Goal: Contribute content: Add original content to the website for others to see

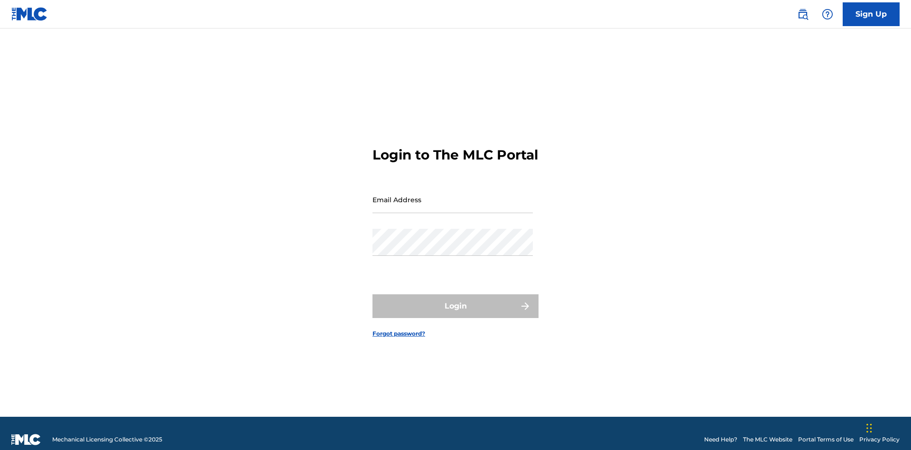
scroll to position [12, 0]
click at [453, 195] on input "Email Address" at bounding box center [452, 199] width 160 height 27
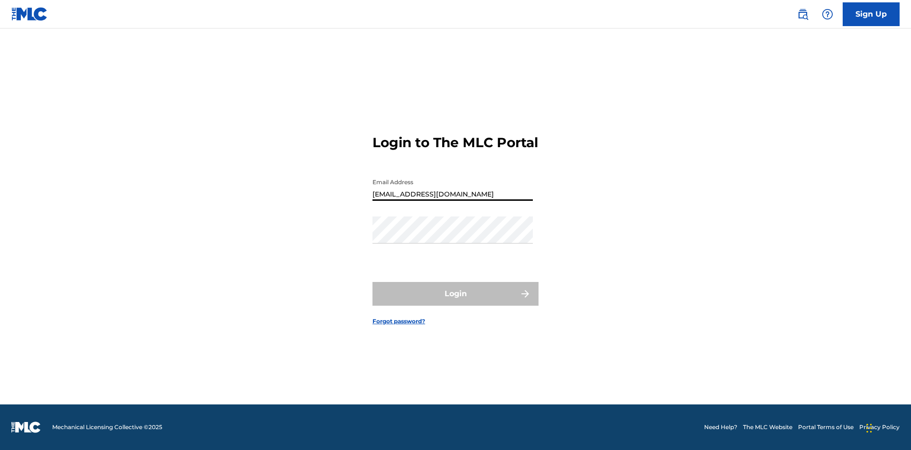
type input "[EMAIL_ADDRESS][DOMAIN_NAME]"
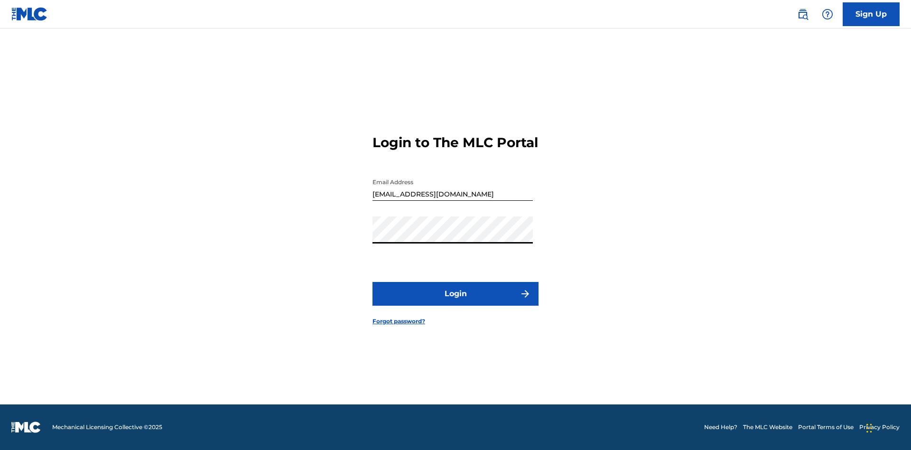
click at [456, 302] on button "Login" at bounding box center [455, 294] width 166 height 24
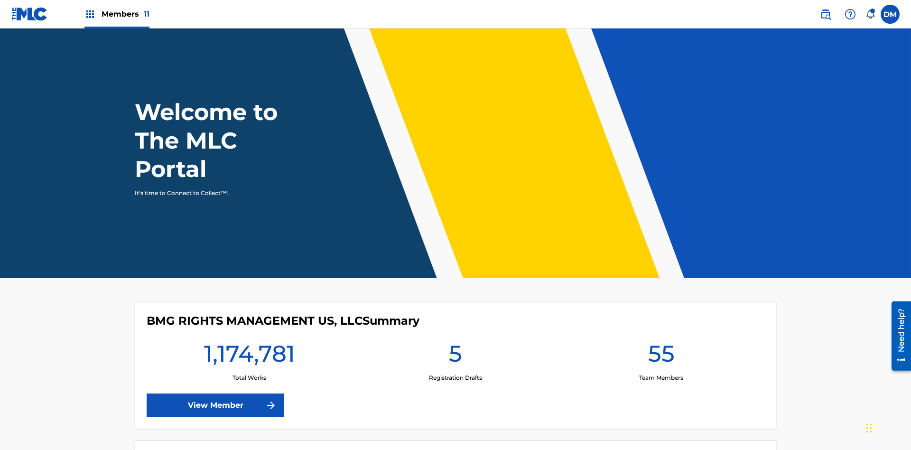
click at [117, 14] on span "Members 11" at bounding box center [126, 14] width 48 height 11
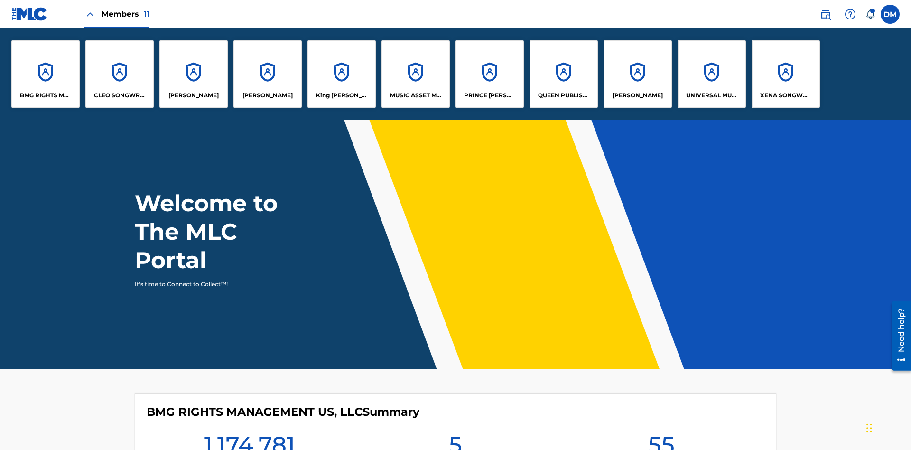
click at [711, 95] on p "UNIVERSAL MUSIC PUB GROUP" at bounding box center [712, 95] width 52 height 9
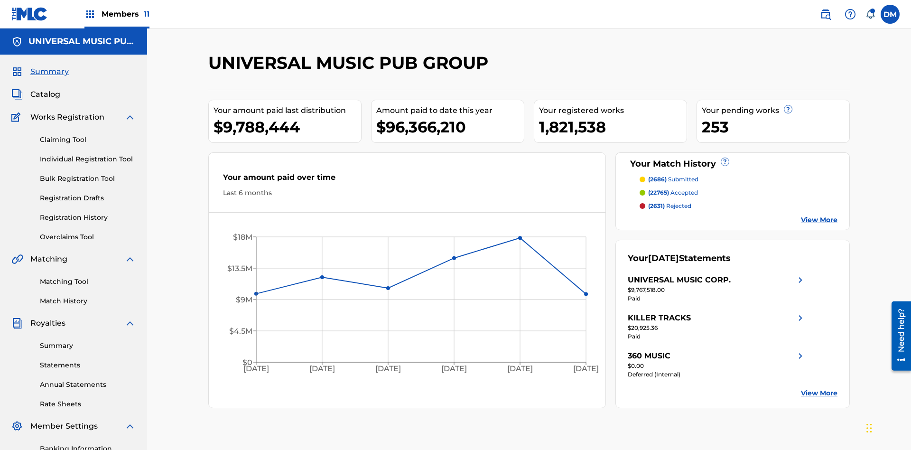
click at [88, 154] on link "Individual Registration Tool" at bounding box center [88, 159] width 96 height 10
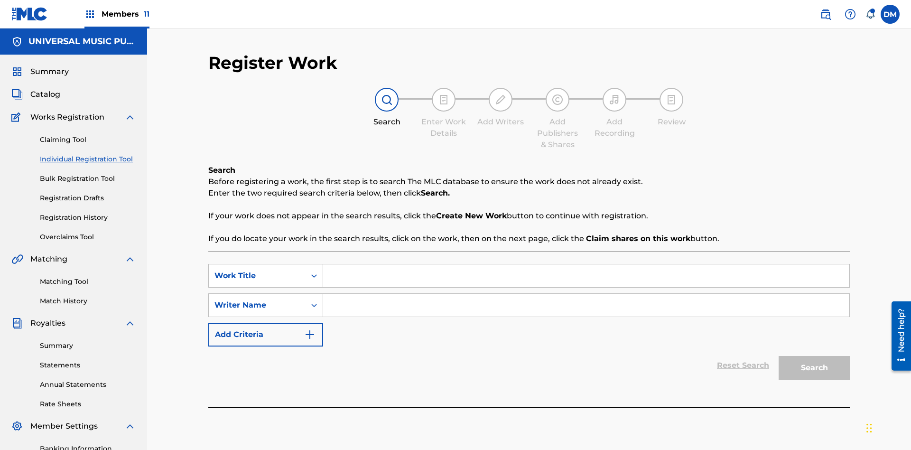
click at [586, 264] on input "Search Form" at bounding box center [586, 275] width 526 height 23
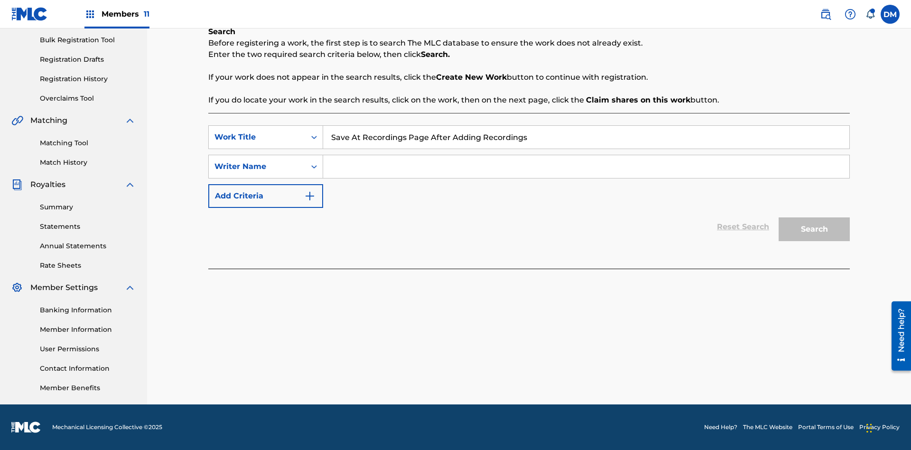
type input "Save At Recordings Page After Adding Recordings"
click at [586, 167] on input "Search Form" at bounding box center [586, 166] width 526 height 23
type input "QWERTYUIOP"
click at [814, 229] on button "Search" at bounding box center [814, 229] width 71 height 24
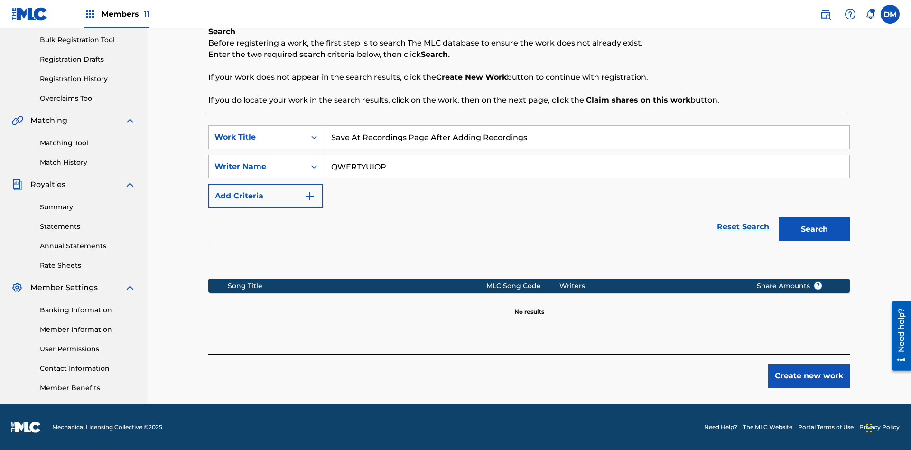
click at [809, 376] on button "Create new work" at bounding box center [809, 376] width 82 height 24
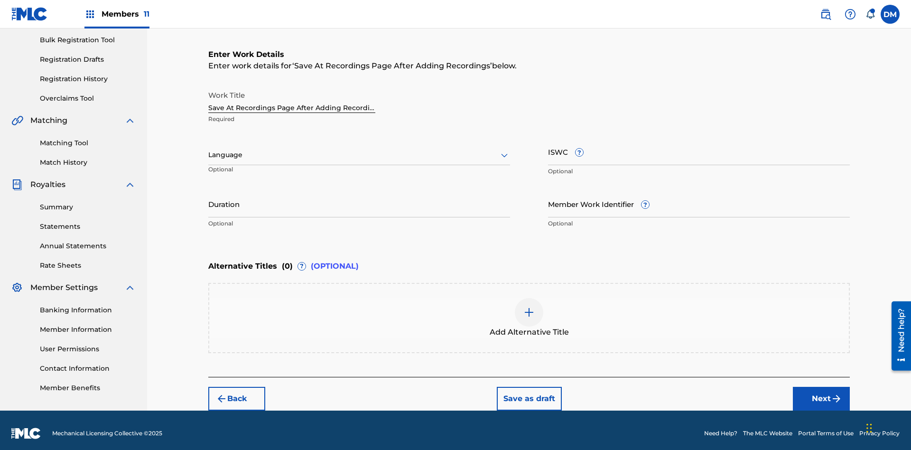
click at [359, 197] on input "Duration" at bounding box center [359, 203] width 302 height 27
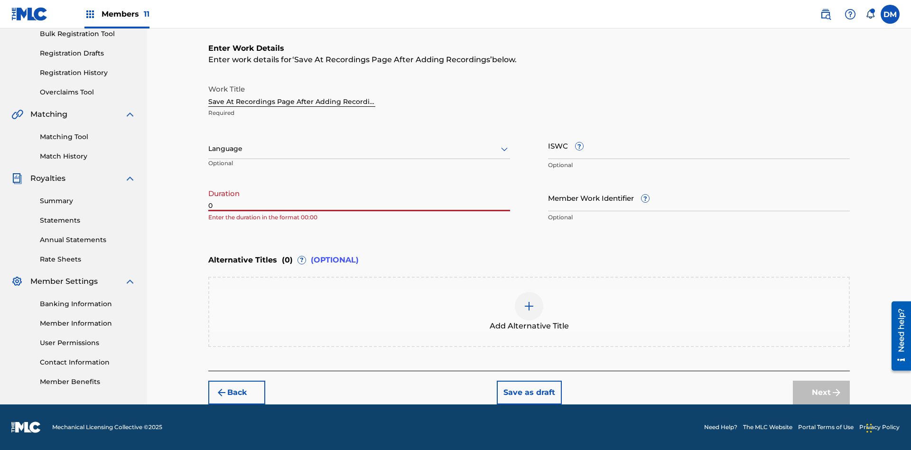
click at [359, 197] on input "0" at bounding box center [359, 197] width 302 height 27
type input "00:00"
click at [504, 149] on icon at bounding box center [504, 148] width 11 height 11
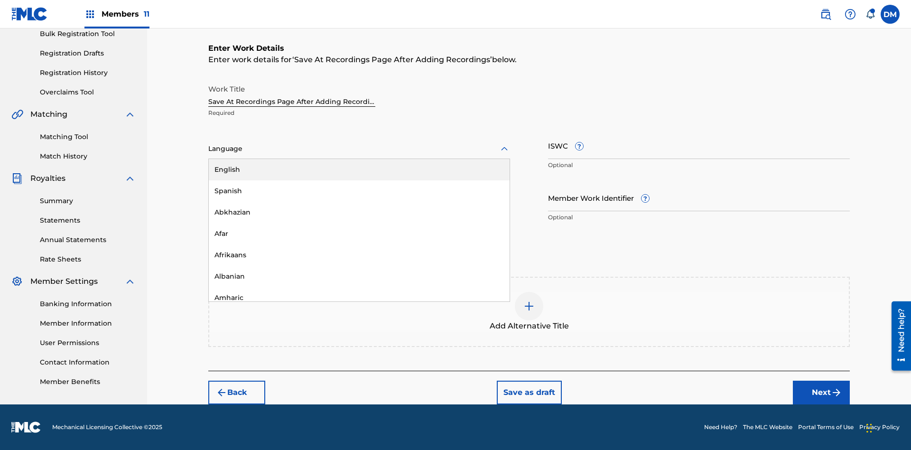
click at [359, 233] on div "Afar" at bounding box center [359, 233] width 301 height 21
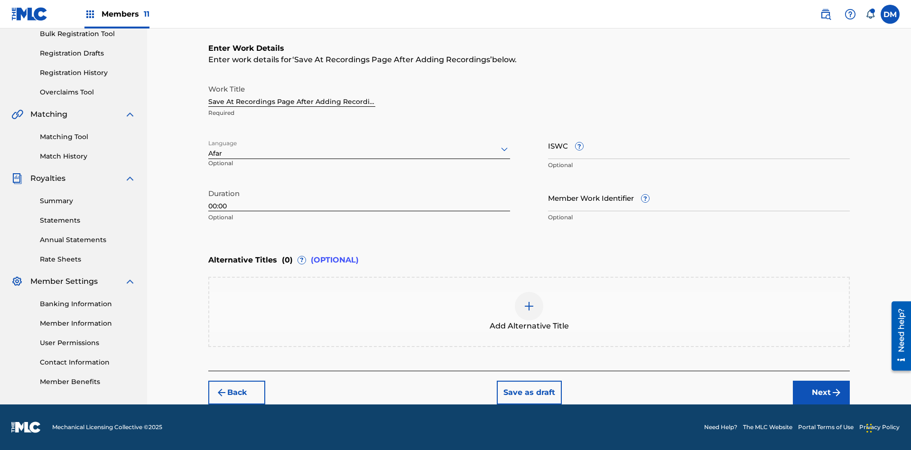
click at [699, 197] on input "Member Work Identifier ?" at bounding box center [699, 197] width 302 height 27
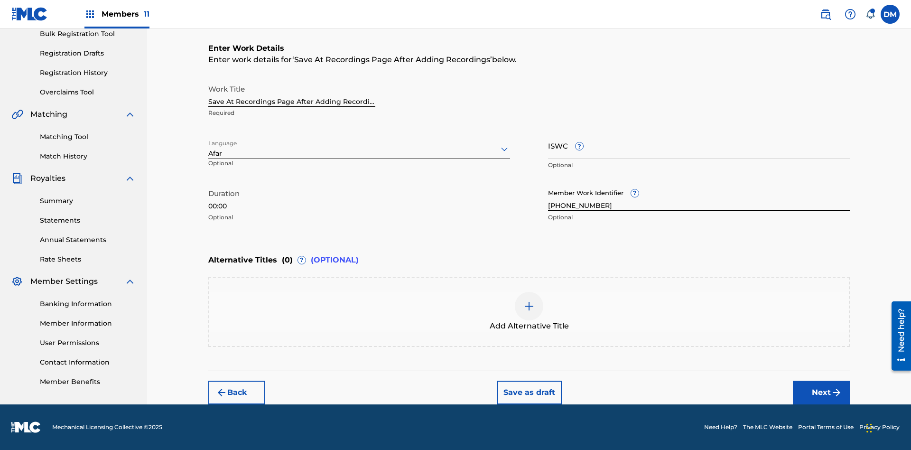
type input "[PHONE_NUMBER]"
click at [699, 145] on input "ISWC ?" at bounding box center [699, 145] width 302 height 27
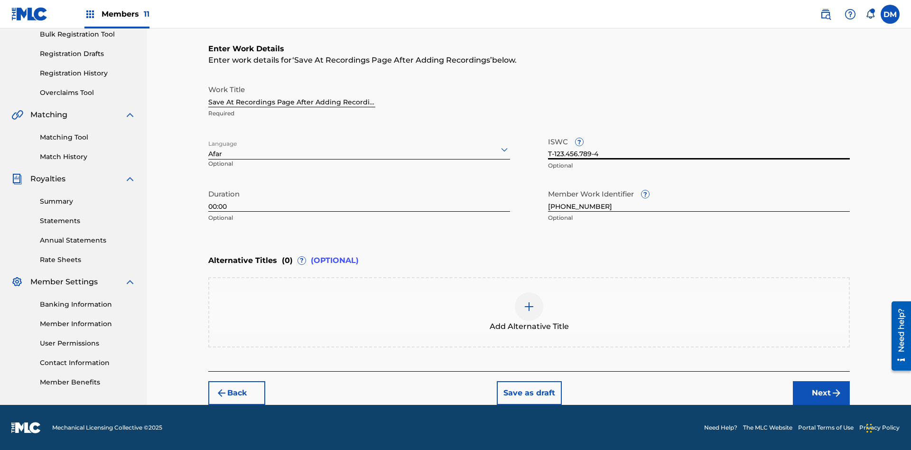
type input "T-123.456.789-4"
click at [529, 311] on img at bounding box center [528, 306] width 11 height 11
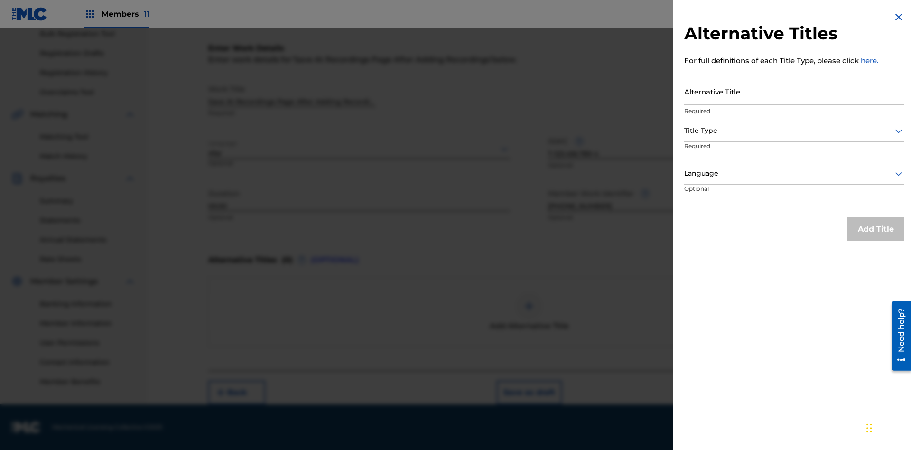
click at [794, 91] on input "Alternative Title" at bounding box center [794, 91] width 220 height 27
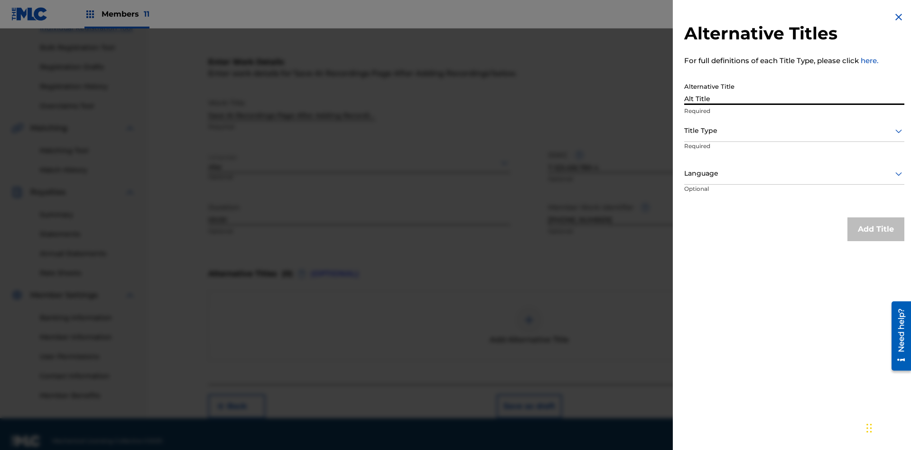
type input "Alt Title"
click at [794, 130] on div at bounding box center [794, 131] width 220 height 12
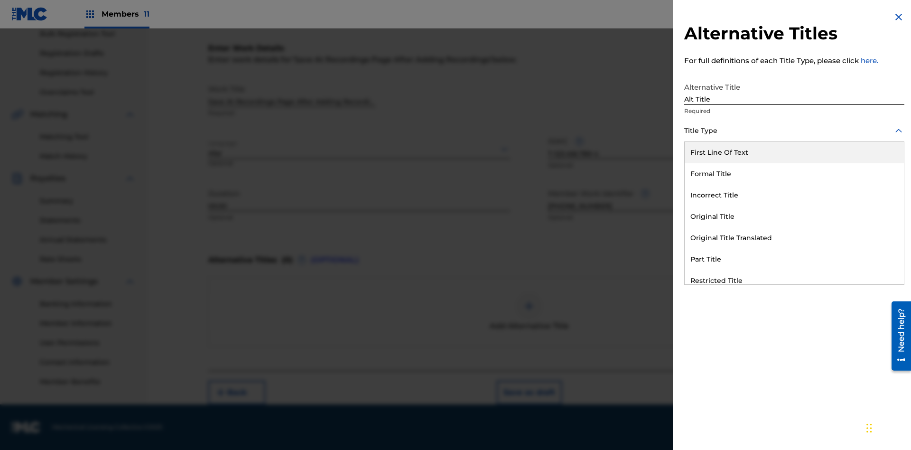
click at [794, 216] on div "Original Title" at bounding box center [794, 216] width 219 height 21
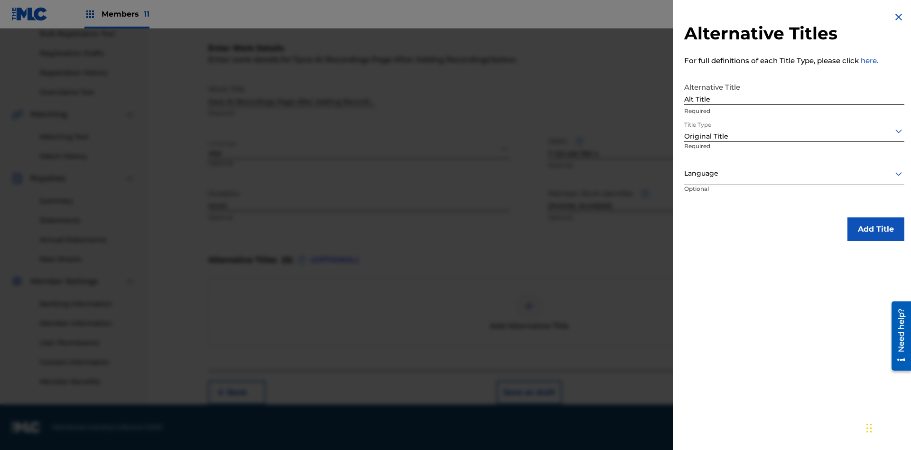
click at [794, 173] on div at bounding box center [794, 174] width 220 height 12
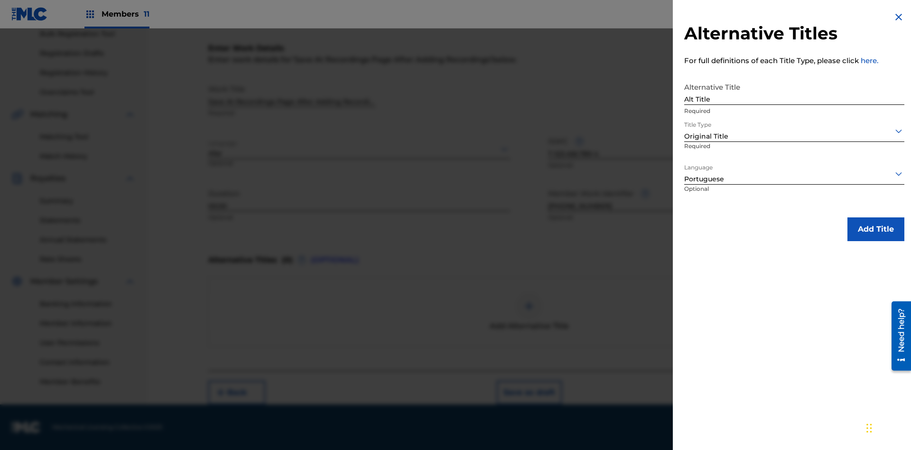
click at [876, 229] on button "Add Title" at bounding box center [875, 229] width 57 height 24
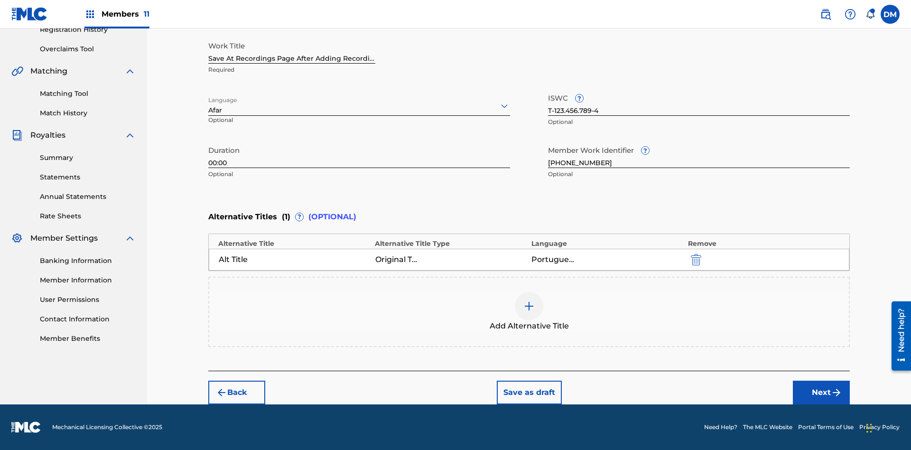
click at [821, 392] on button "Next" at bounding box center [821, 393] width 57 height 24
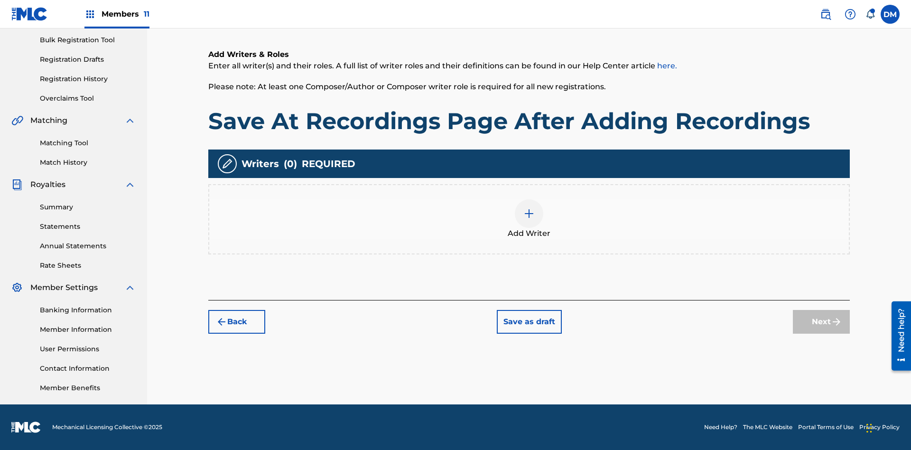
scroll to position [139, 0]
click at [529, 219] on img at bounding box center [528, 213] width 11 height 11
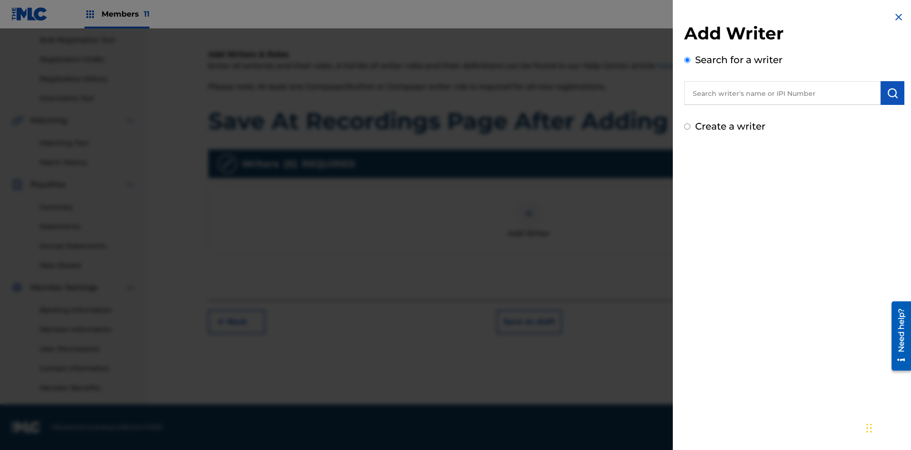
click at [782, 93] on input "text" at bounding box center [782, 93] width 196 height 24
type input "[PERSON_NAME]"
click at [893, 93] on img "submit" at bounding box center [892, 92] width 11 height 11
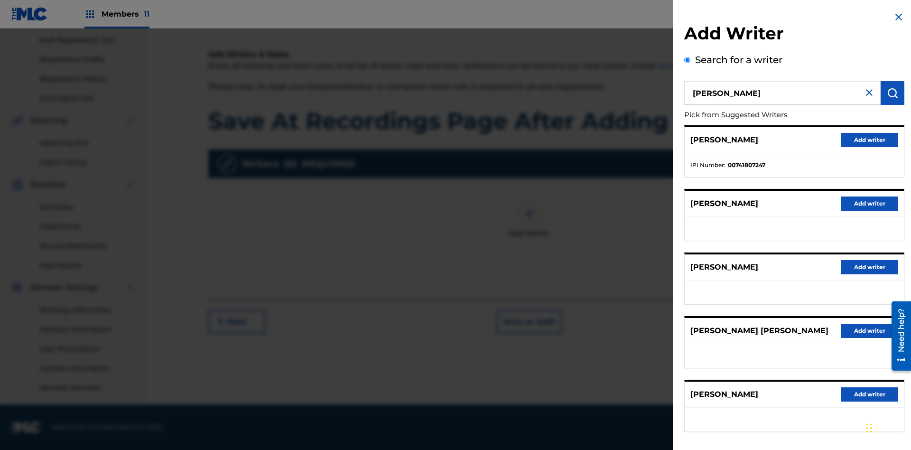
click at [870, 140] on button "Add writer" at bounding box center [869, 140] width 57 height 14
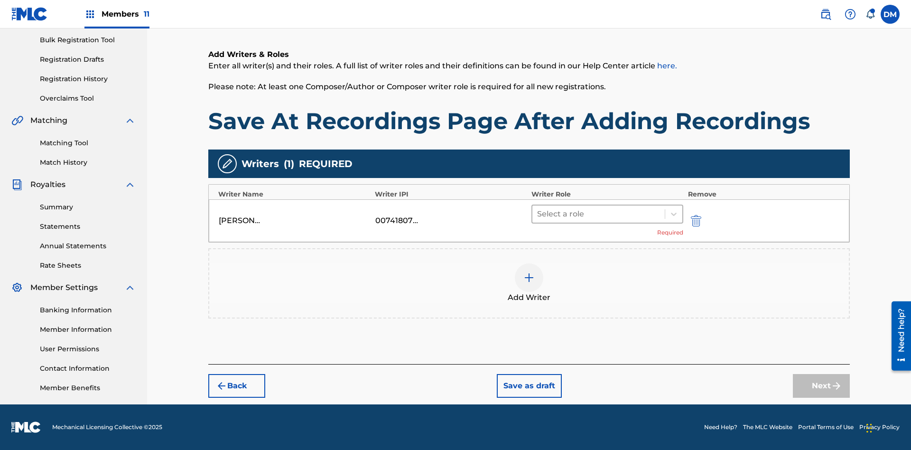
click at [538, 214] on input "text" at bounding box center [538, 213] width 2 height 11
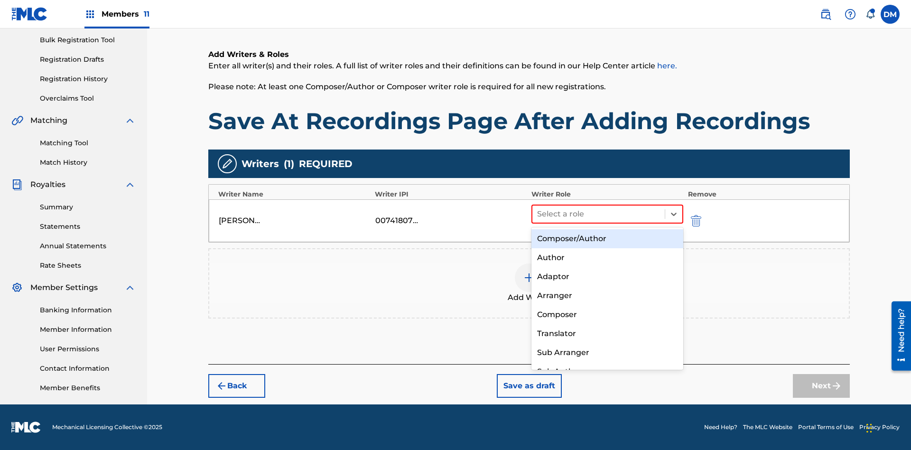
click at [607, 314] on div "Composer" at bounding box center [607, 314] width 152 height 19
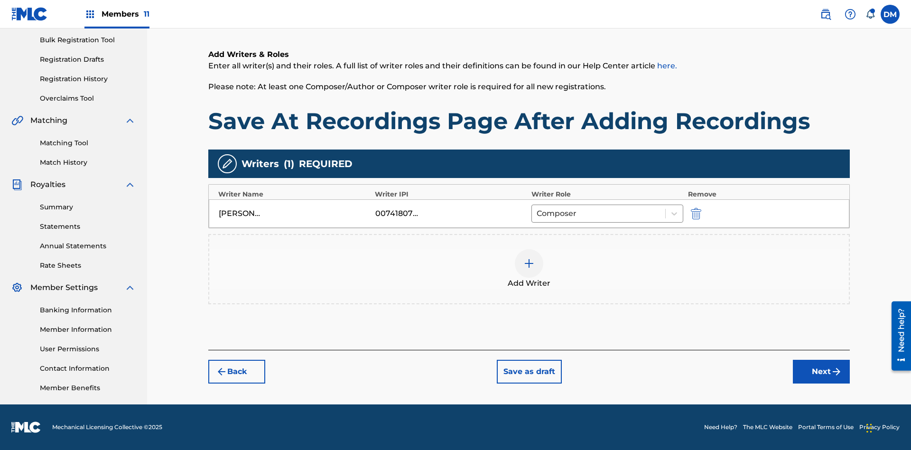
click at [821, 372] on button "Next" at bounding box center [821, 372] width 57 height 24
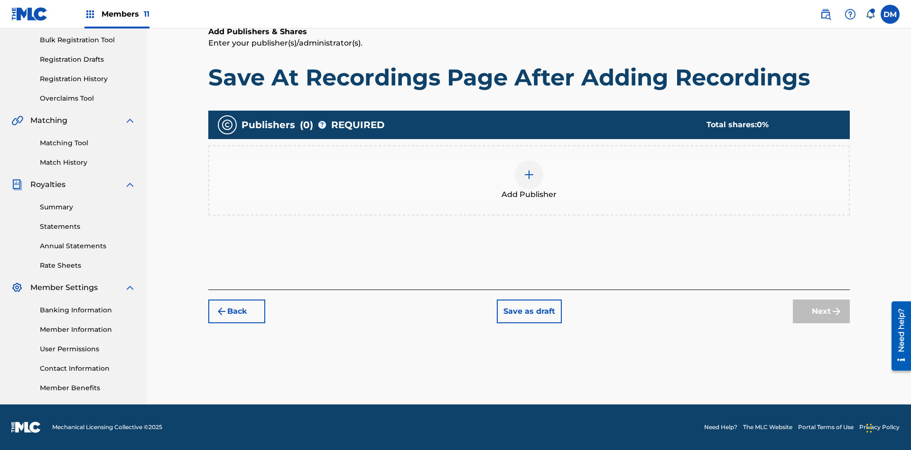
click at [529, 174] on img at bounding box center [528, 174] width 11 height 11
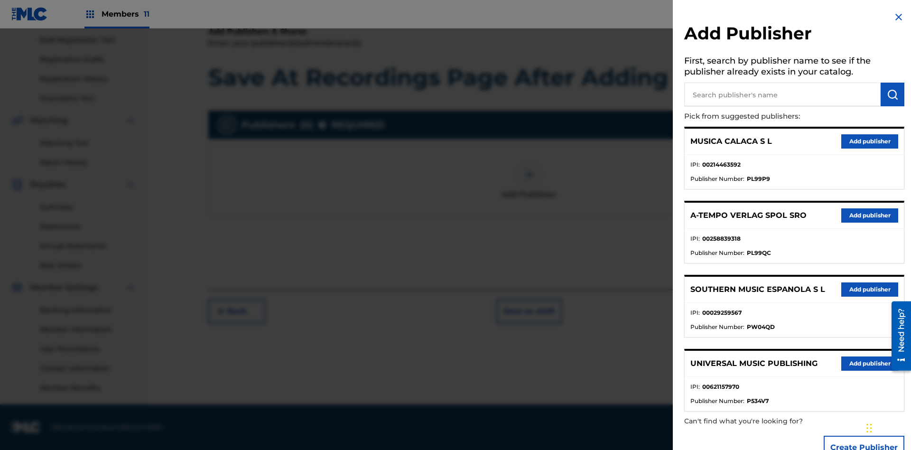
click at [782, 94] on input "text" at bounding box center [782, 95] width 196 height 24
type input "Test2025.08.21.04.31.33"
click at [893, 94] on img "submit" at bounding box center [892, 94] width 11 height 11
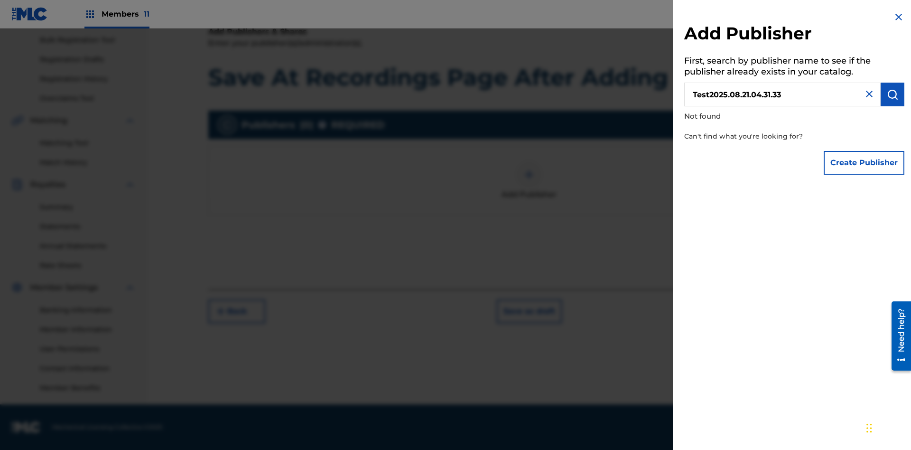
click at [865, 162] on button "Create Publisher" at bounding box center [864, 163] width 81 height 24
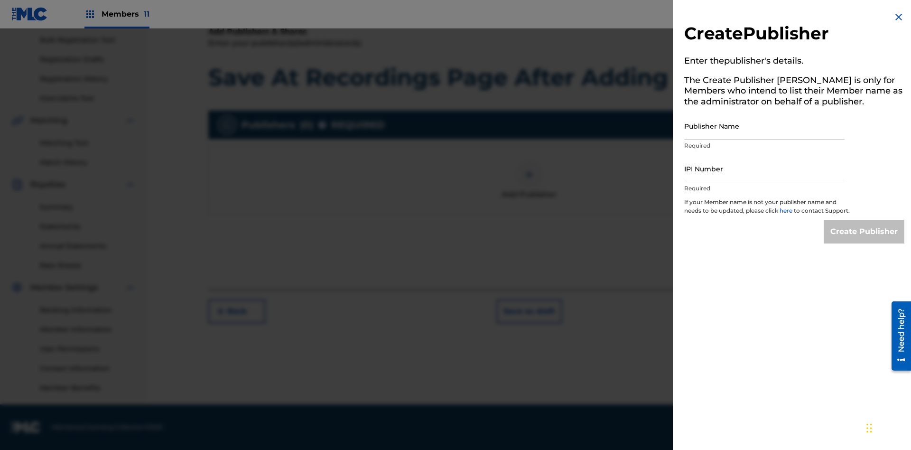
click at [764, 126] on input "Publisher Name" at bounding box center [764, 125] width 160 height 27
type input "Test2025.08.21.04.31.37"
click at [764, 168] on input "IPI Number" at bounding box center [764, 168] width 160 height 27
click at [865, 240] on input "Create Publisher" at bounding box center [864, 232] width 81 height 24
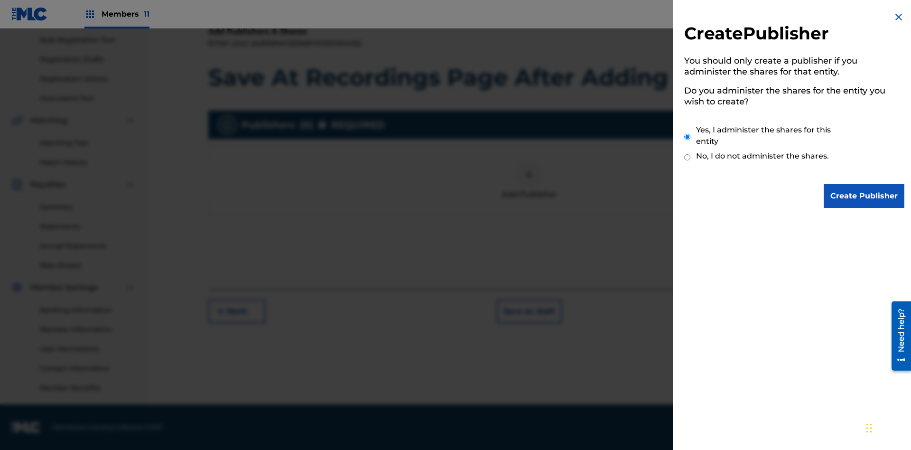
click at [688, 137] on input "Yes, I administer the shares for this entity" at bounding box center [687, 137] width 6 height 20
click at [865, 196] on input "Create Publisher" at bounding box center [864, 196] width 81 height 24
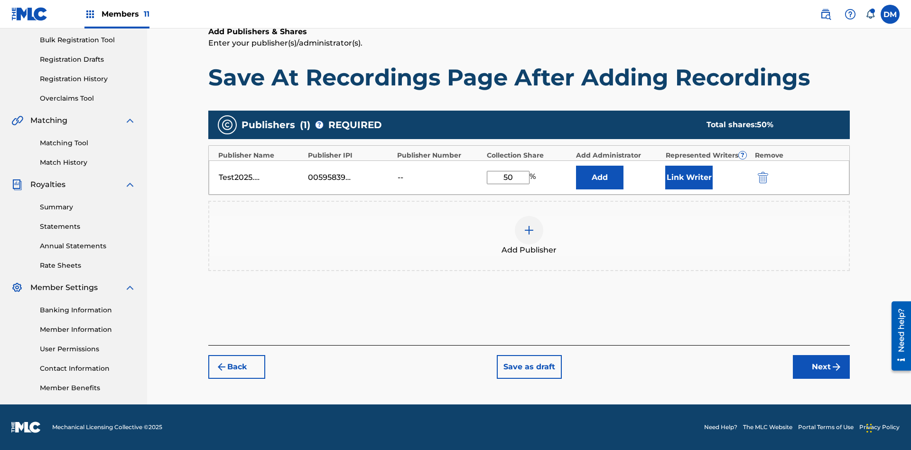
type input "50"
click at [689, 177] on button "Link Writer" at bounding box center [688, 178] width 47 height 24
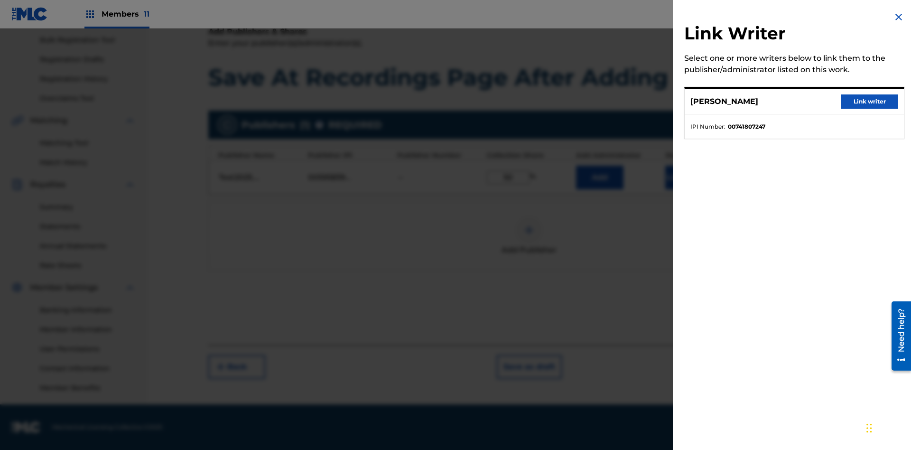
click at [870, 102] on button "Link writer" at bounding box center [869, 101] width 57 height 14
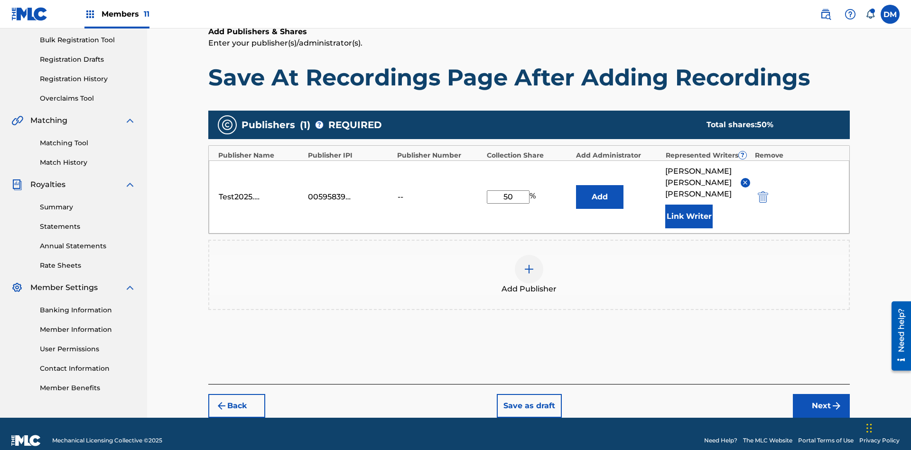
click at [689, 205] on button "Link Writer" at bounding box center [688, 217] width 47 height 24
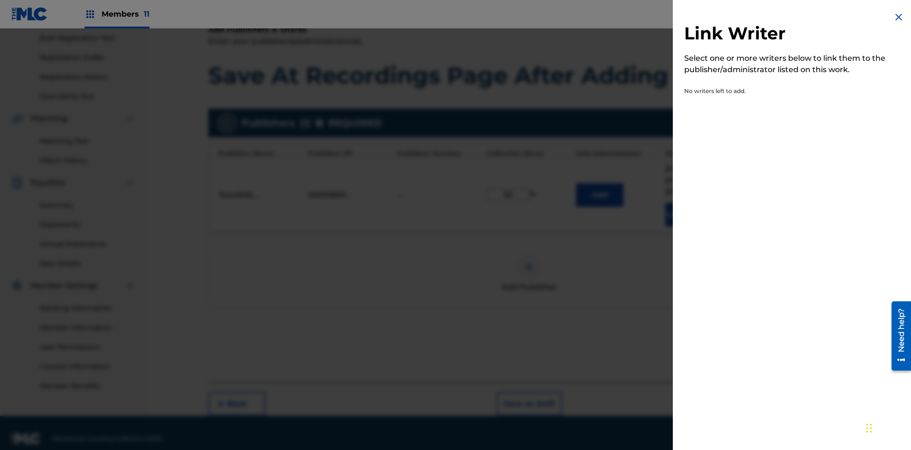
click at [899, 17] on img at bounding box center [898, 16] width 11 height 11
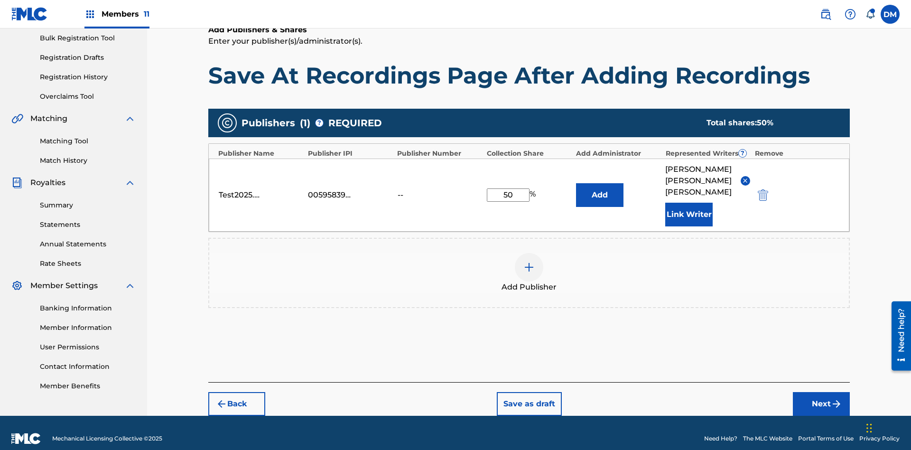
click at [600, 189] on button "Add" at bounding box center [599, 195] width 47 height 24
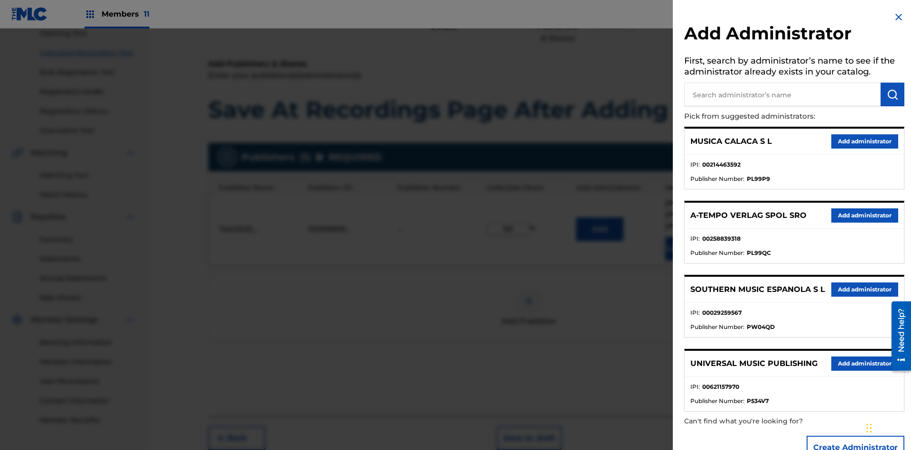
click at [782, 94] on input "text" at bounding box center [782, 95] width 196 height 24
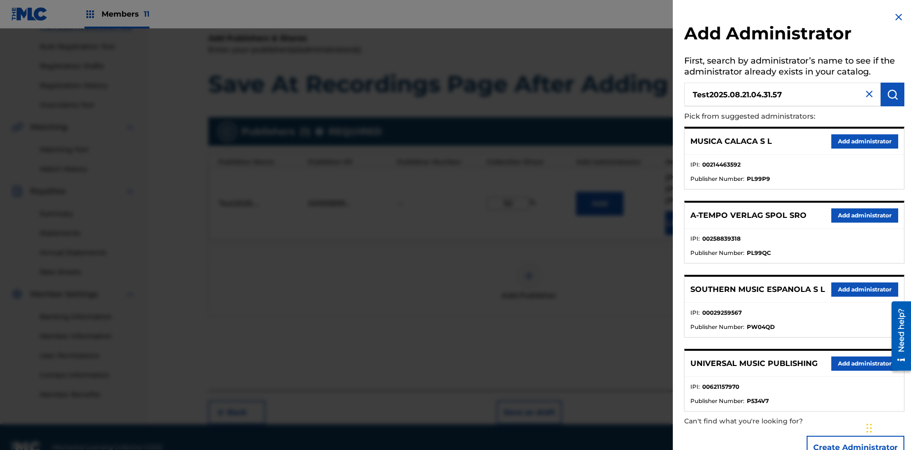
type input "Test2025.08.21.04.31.57"
click at [893, 94] on img "submit" at bounding box center [892, 94] width 11 height 11
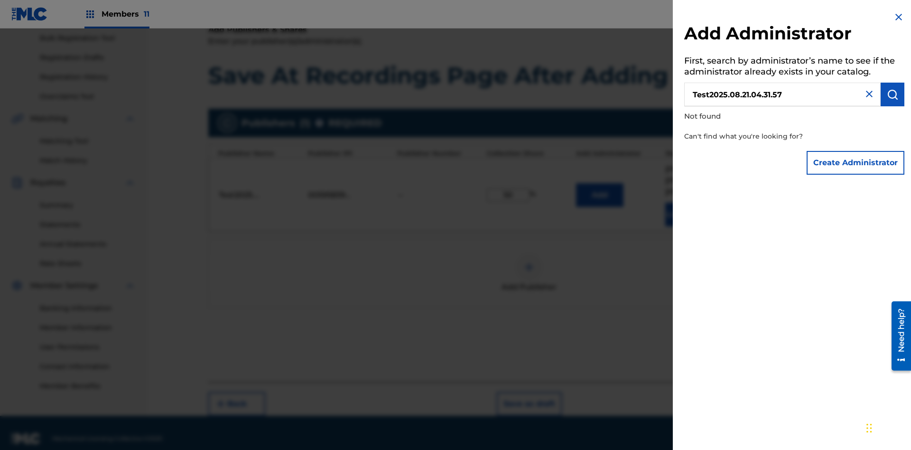
click at [856, 162] on button "Create Administrator" at bounding box center [856, 163] width 98 height 24
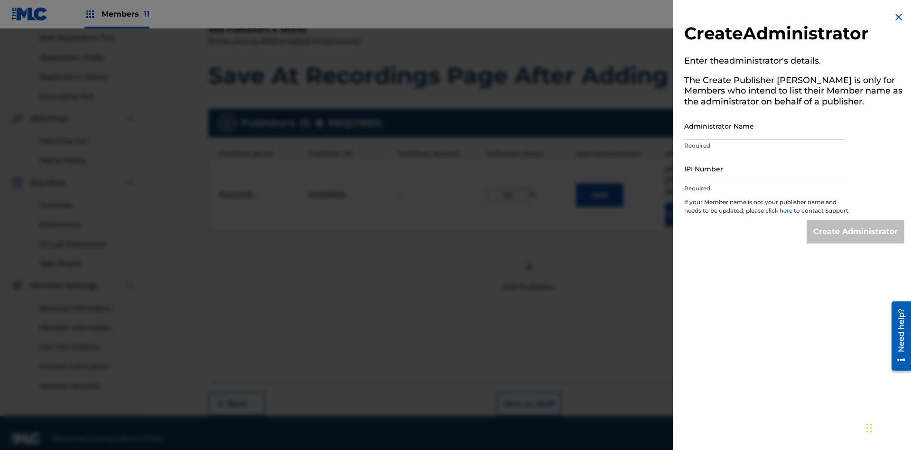
click at [764, 126] on input "Administrator Name" at bounding box center [764, 125] width 160 height 27
type input "Test2025.08.21.04.32.01"
click at [764, 168] on input "IPI Number" at bounding box center [764, 168] width 160 height 27
click at [856, 240] on input "Create Administrator" at bounding box center [856, 232] width 98 height 24
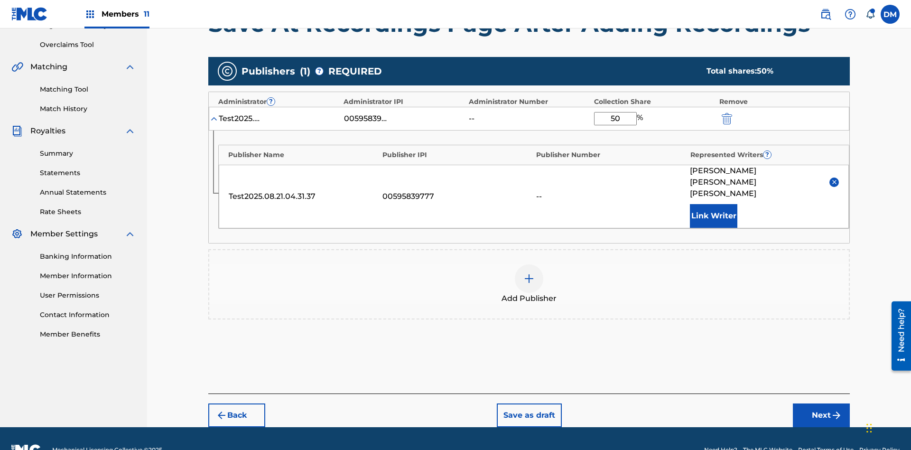
click at [821, 403] on button "Next" at bounding box center [821, 415] width 57 height 24
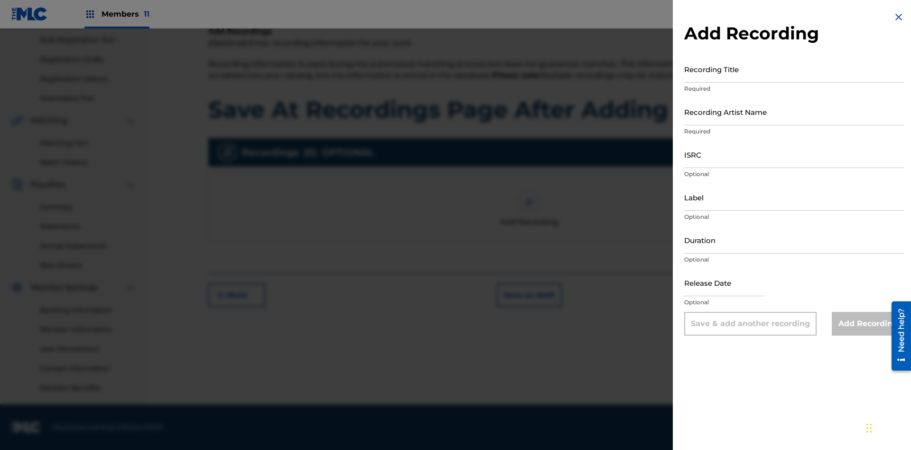
click at [794, 69] on input "Recording Title" at bounding box center [794, 69] width 220 height 27
type input "Best Song Ever"
click at [794, 112] on input "Recording Artist Name" at bounding box center [794, 111] width 220 height 27
type input "[PERSON_NAME]"
click at [794, 154] on input "ISRC" at bounding box center [794, 154] width 220 height 27
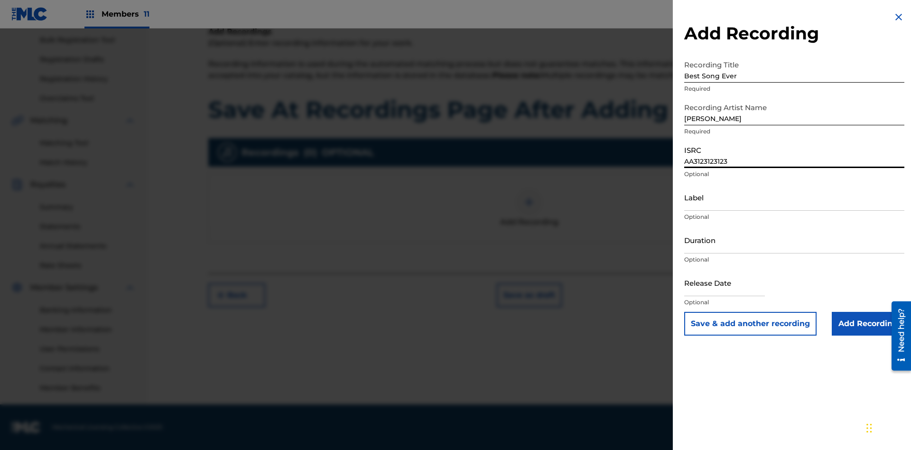
type input "AA3123123123"
click at [794, 197] on input "Label" at bounding box center [794, 197] width 220 height 27
type input "The Label"
click at [794, 240] on input "Duration" at bounding box center [794, 239] width 220 height 27
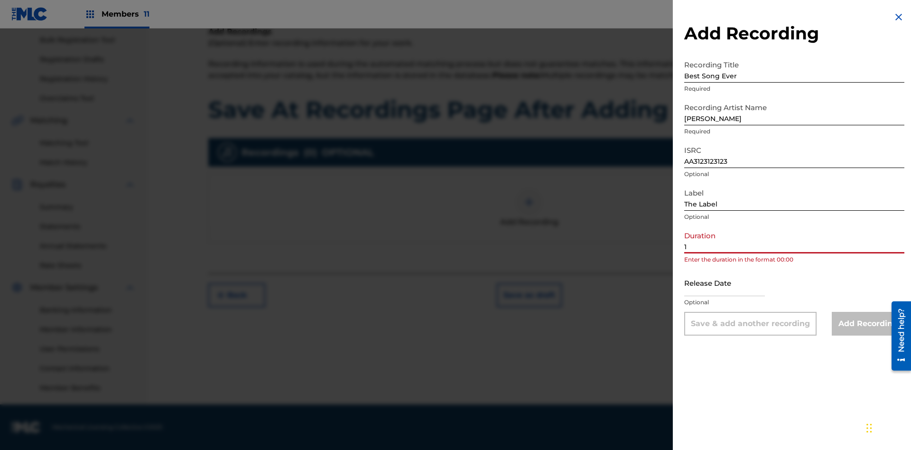
click at [794, 240] on input "1" at bounding box center [794, 239] width 220 height 27
type input "12:25"
click at [732, 283] on input "text" at bounding box center [724, 282] width 81 height 27
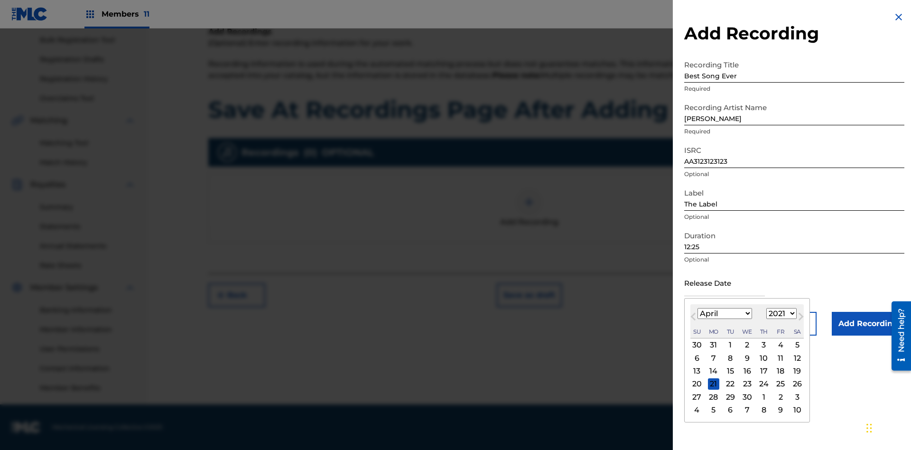
click at [780, 314] on select "1900 1901 1902 1903 1904 1905 1906 1907 1908 1909 1910 1911 1912 1913 1914 1915…" at bounding box center [781, 313] width 30 height 11
click at [868, 324] on input "Add Recording" at bounding box center [868, 324] width 73 height 24
click at [529, 307] on button "Save as draft" at bounding box center [529, 295] width 65 height 24
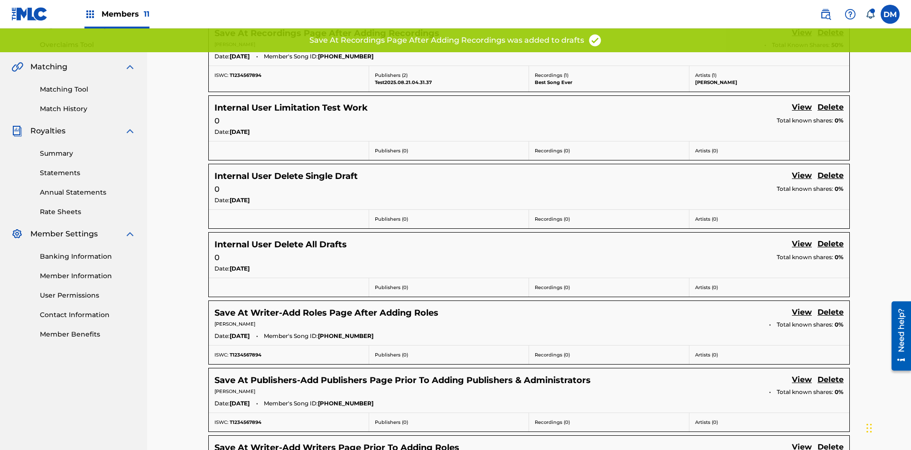
click at [802, 40] on link "View" at bounding box center [802, 33] width 20 height 13
